Goal: Task Accomplishment & Management: Manage account settings

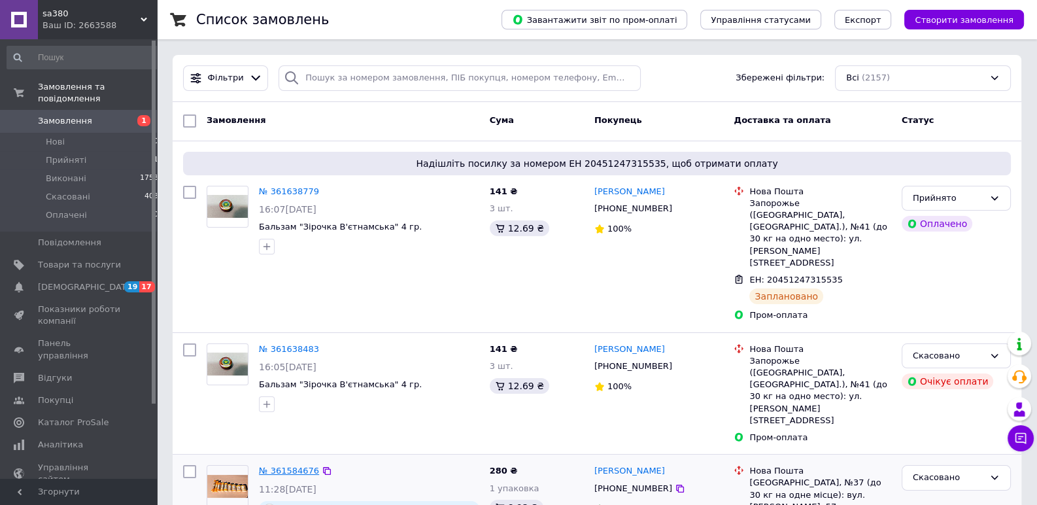
click at [290, 465] on link "№ 361584676" at bounding box center [289, 470] width 60 height 10
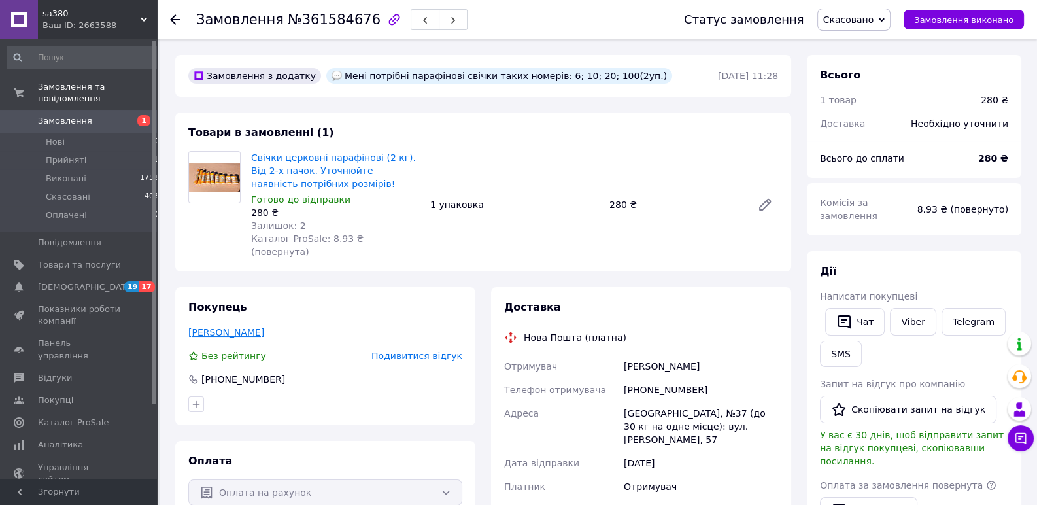
click at [235, 327] on link "Коломойцев Сергій" at bounding box center [226, 332] width 76 height 10
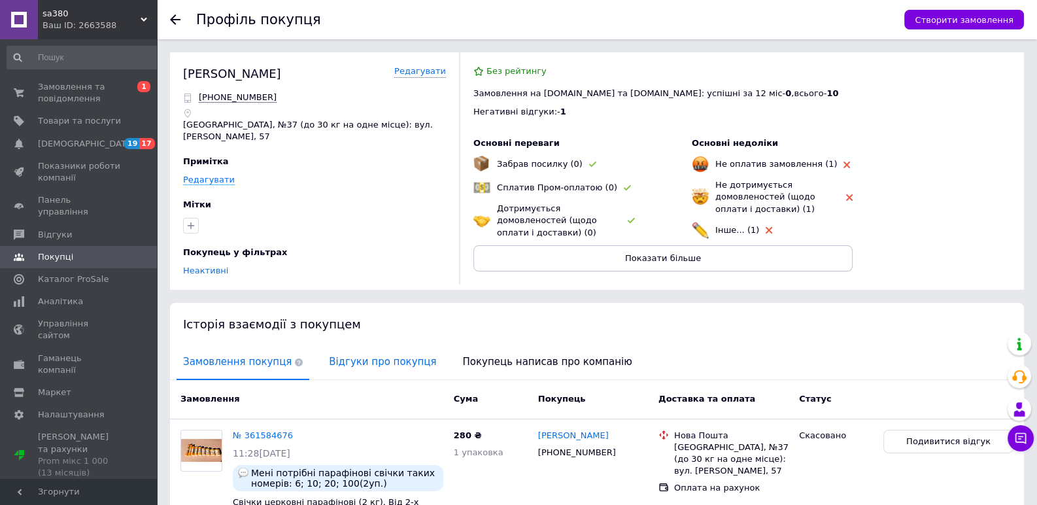
click at [338, 355] on span "Відгуки про покупця" at bounding box center [382, 361] width 120 height 33
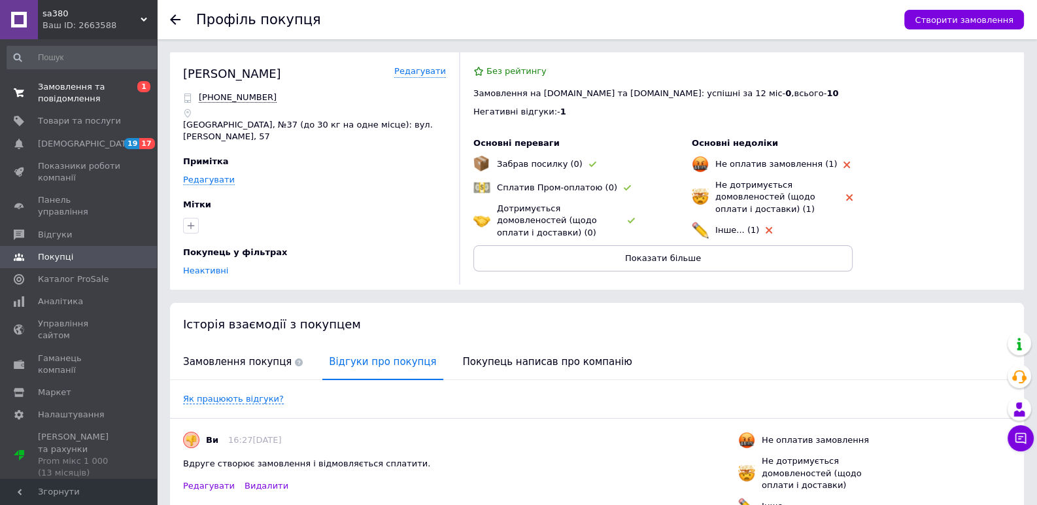
click at [67, 92] on span "Замовлення та повідомлення" at bounding box center [79, 93] width 83 height 24
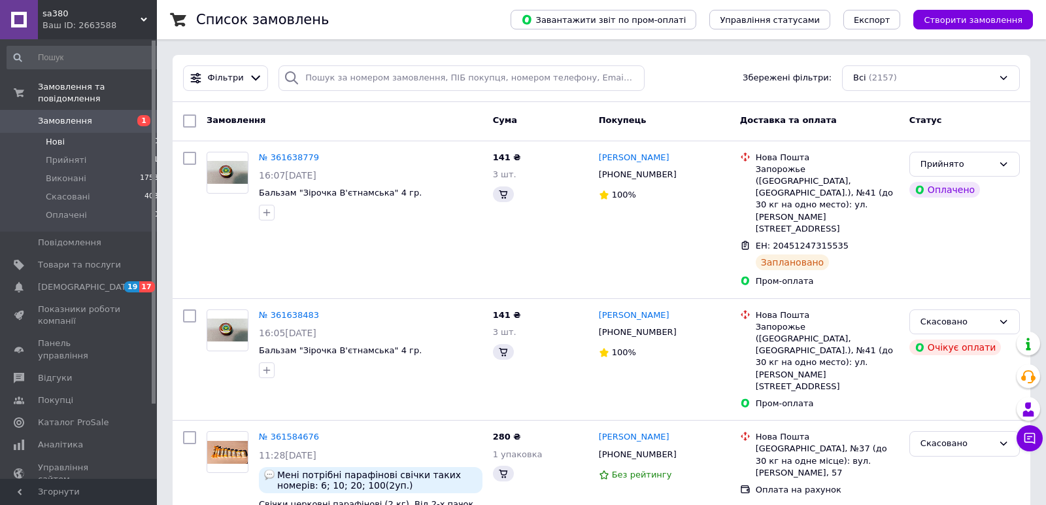
click at [61, 133] on li "Нові 0" at bounding box center [83, 142] width 166 height 18
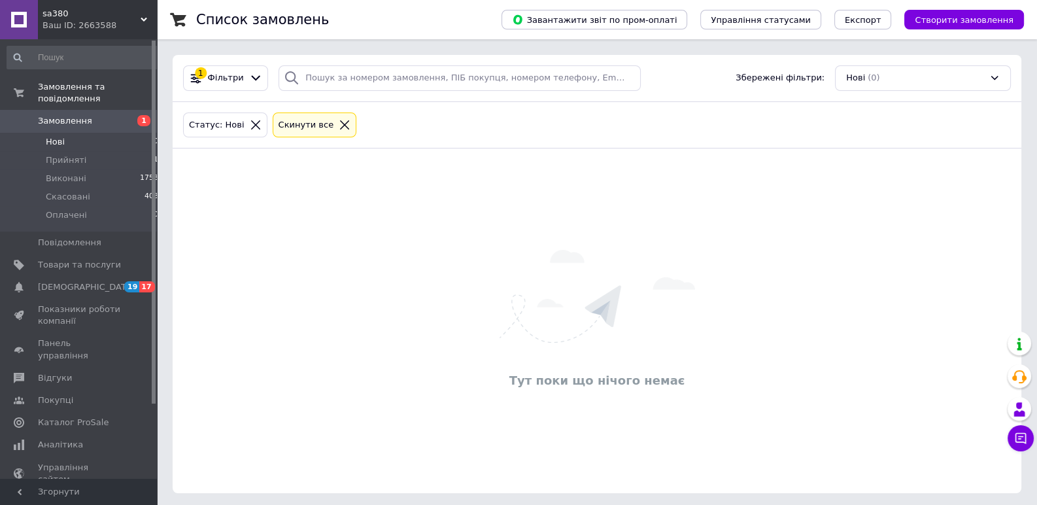
click at [69, 115] on span "Замовлення" at bounding box center [65, 121] width 54 height 12
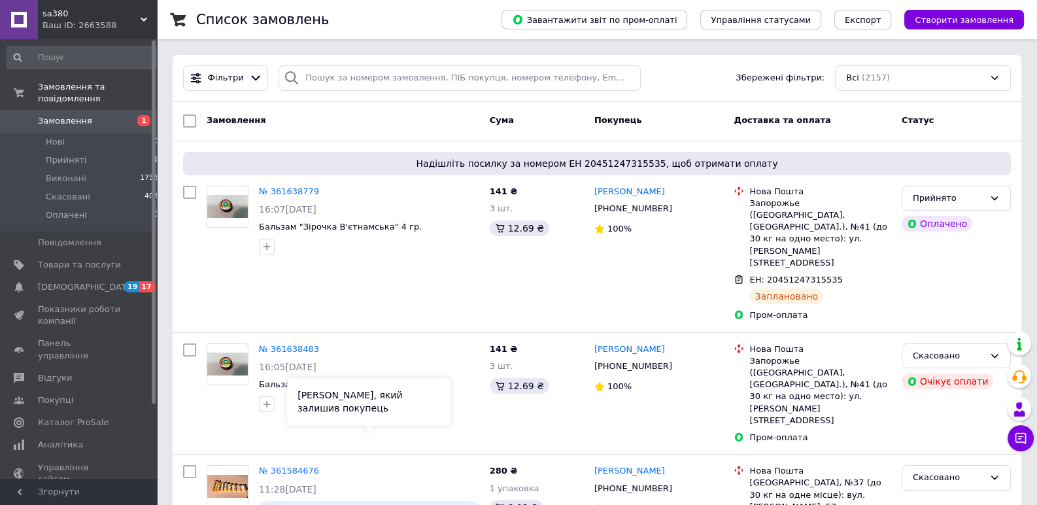
click at [290, 402] on div "Коментар, який залишив покупець" at bounding box center [368, 401] width 163 height 47
click at [273, 465] on link "№ 361584676" at bounding box center [289, 470] width 60 height 10
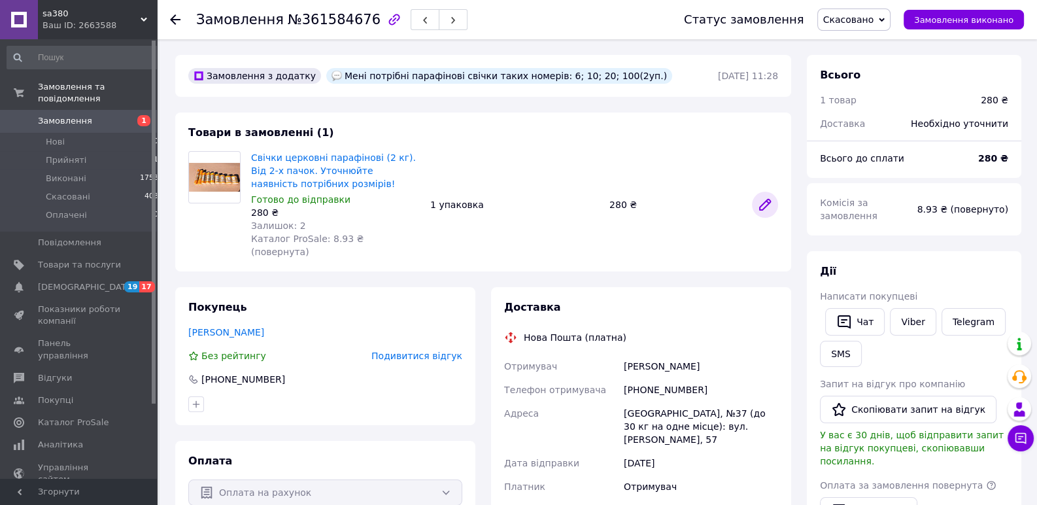
click at [754, 202] on link at bounding box center [765, 205] width 26 height 26
click at [1018, 440] on icon at bounding box center [1020, 437] width 13 height 13
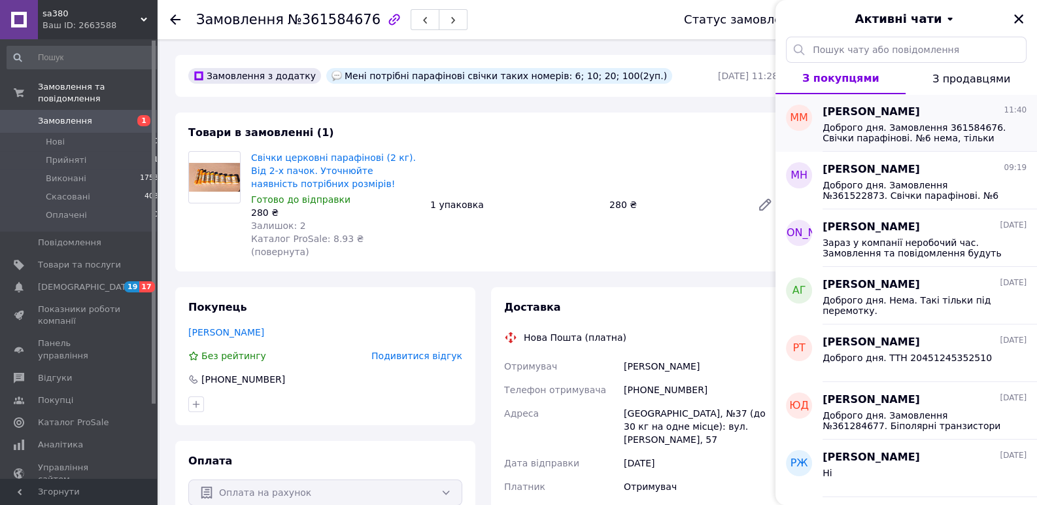
click at [882, 123] on span "Доброго дня. Замовлення 361584676. Свічки парафінові. №6 нема, тільки під замов…" at bounding box center [915, 132] width 186 height 21
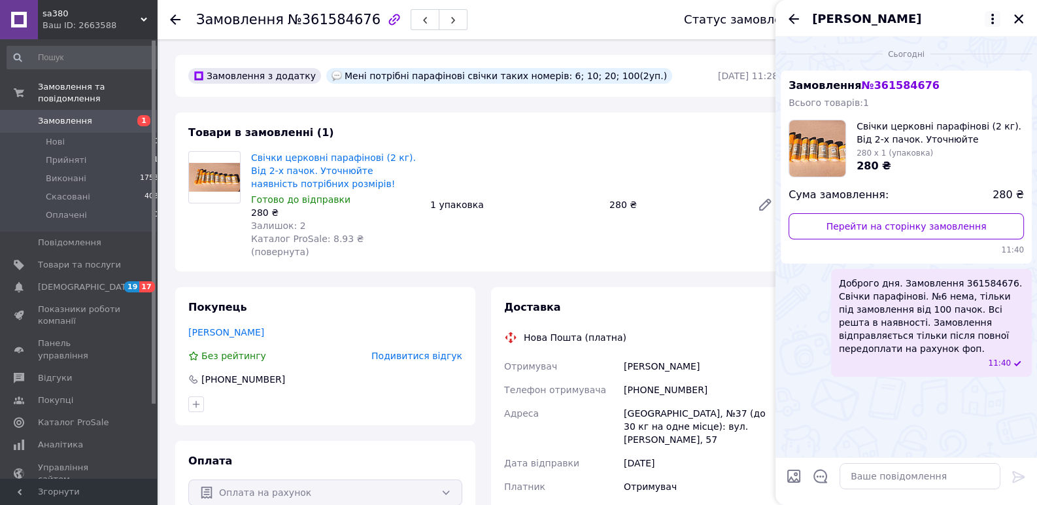
click at [992, 22] on icon at bounding box center [992, 19] width 16 height 16
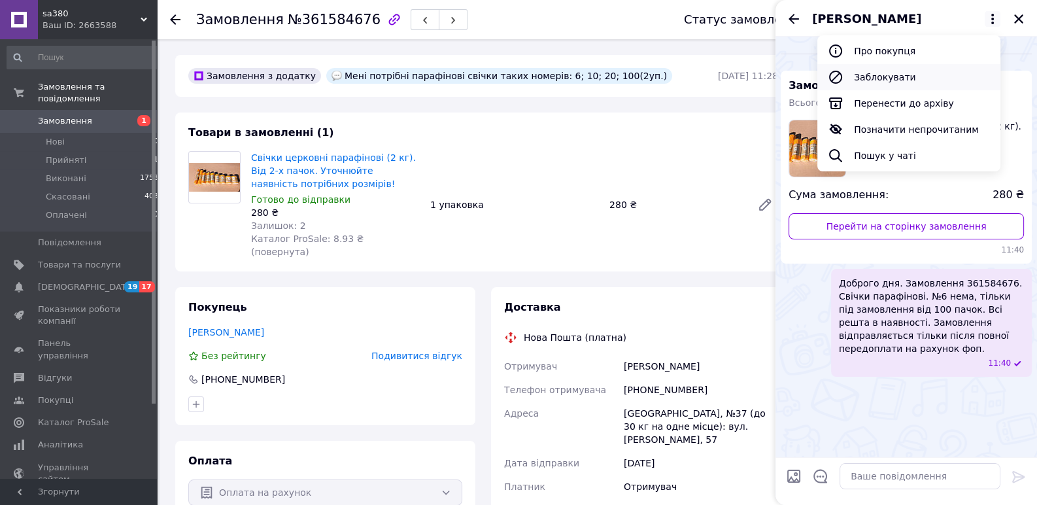
click at [871, 77] on button "Заблокувати" at bounding box center [908, 77] width 183 height 26
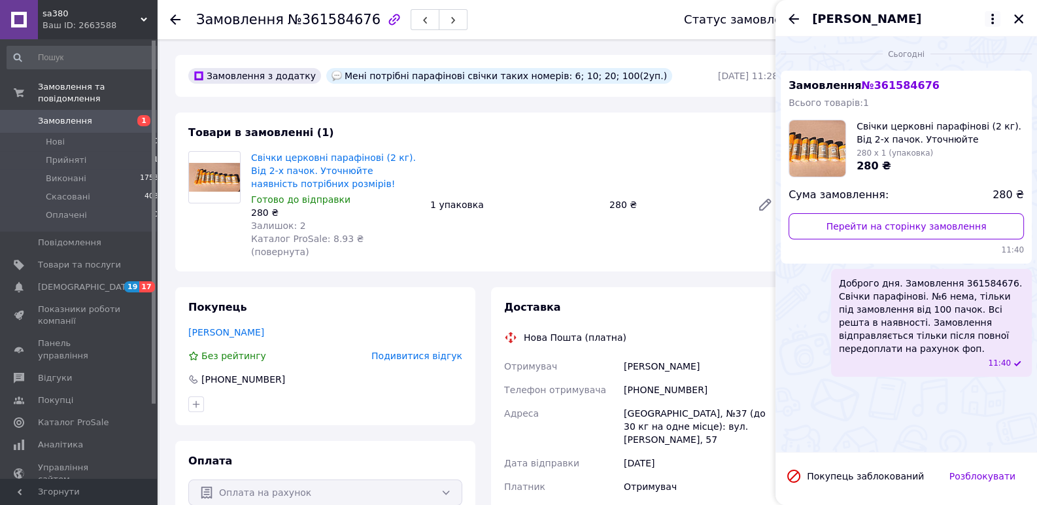
click at [987, 15] on icon at bounding box center [992, 19] width 16 height 16
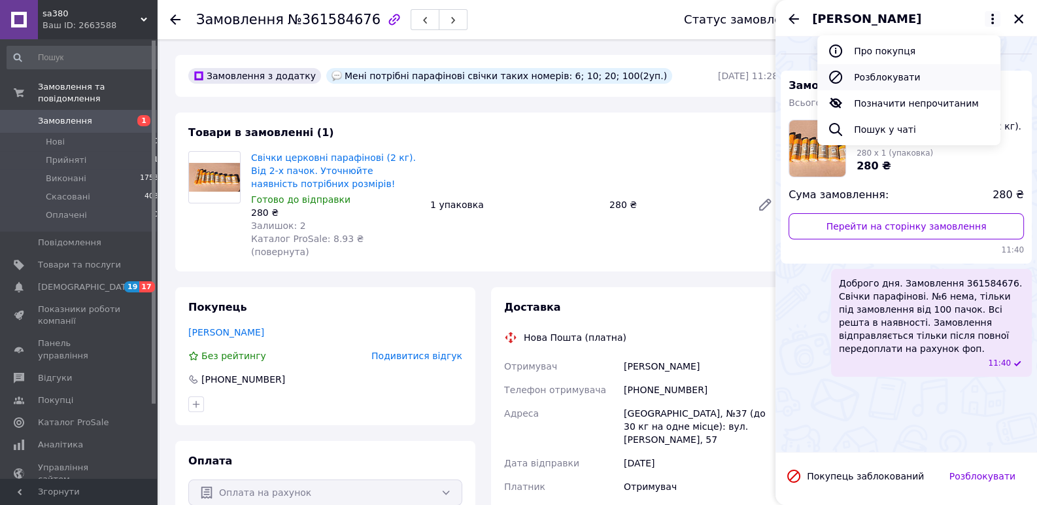
click at [878, 80] on button "Розблокувати" at bounding box center [908, 77] width 183 height 26
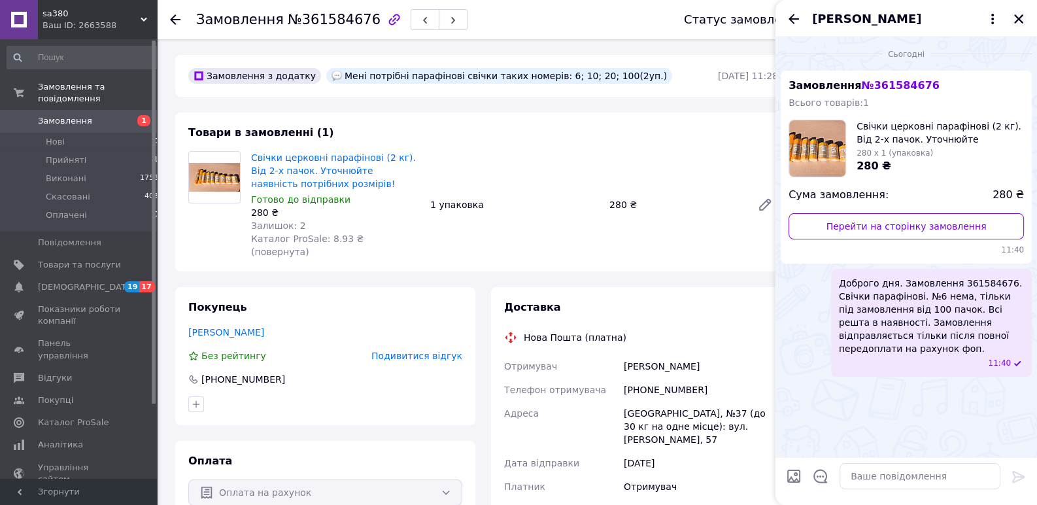
click at [1025, 18] on button "Закрити" at bounding box center [1018, 19] width 16 height 16
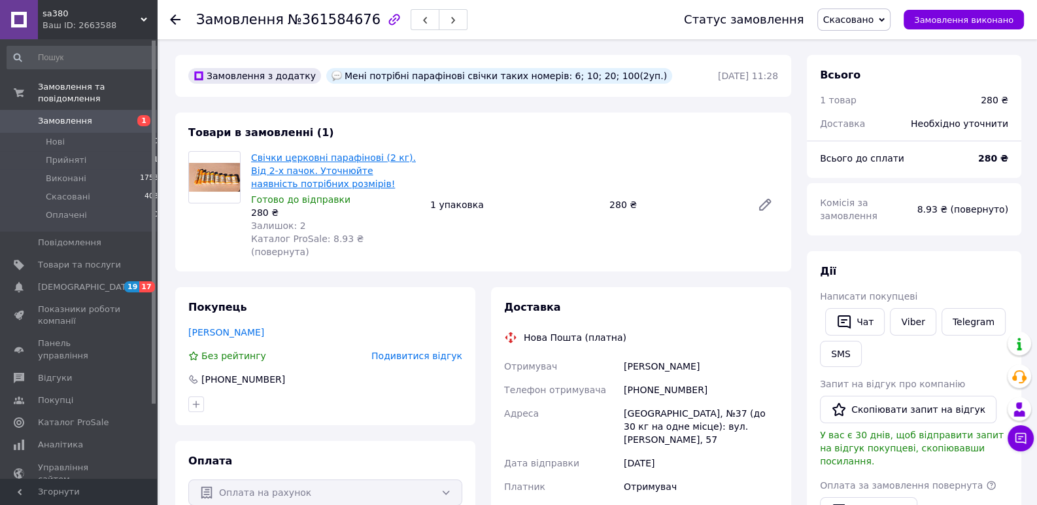
click at [339, 156] on link "Свічки церковні парафінові (2 кг). Від 2-х пачок. Уточнюйте наявність потрібних…" at bounding box center [333, 170] width 165 height 37
